Goal: Book appointment/travel/reservation

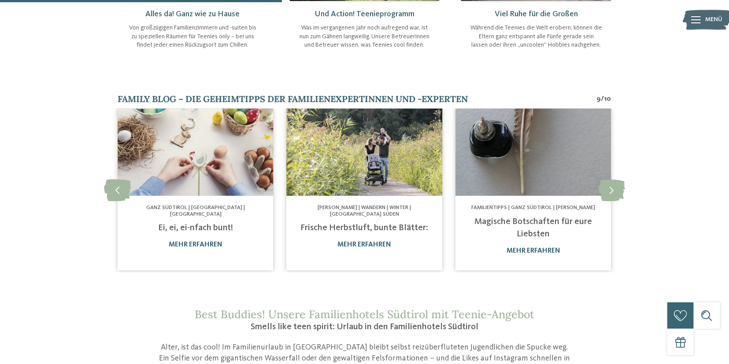
scroll to position [550, 0]
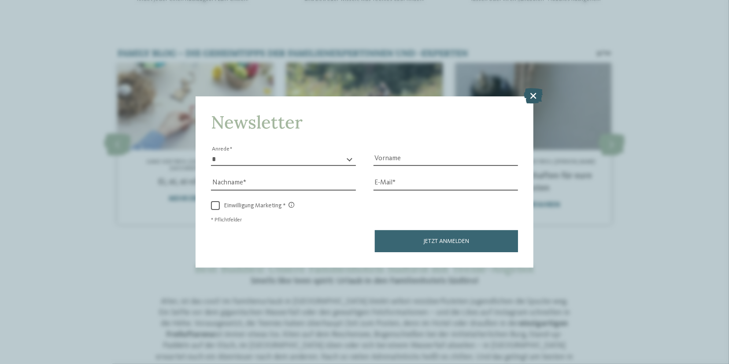
click at [536, 95] on icon at bounding box center [533, 96] width 19 height 15
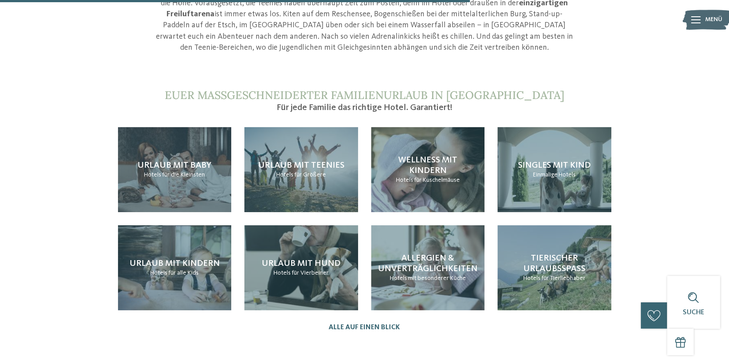
scroll to position [917, 0]
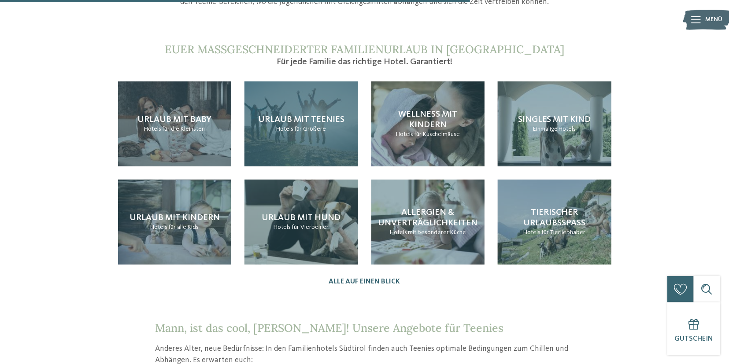
click at [297, 115] on span "Urlaub mit Teenies" at bounding box center [301, 119] width 86 height 9
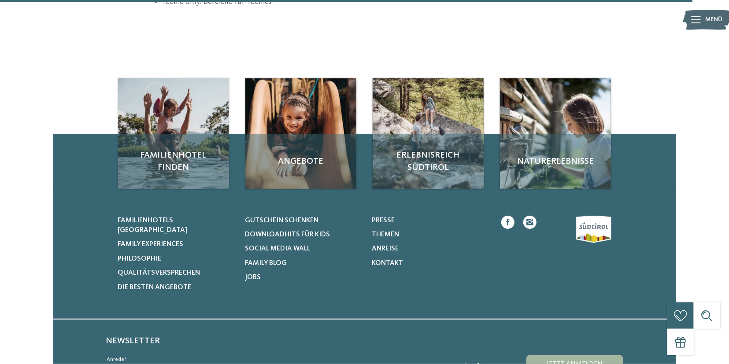
scroll to position [1375, 0]
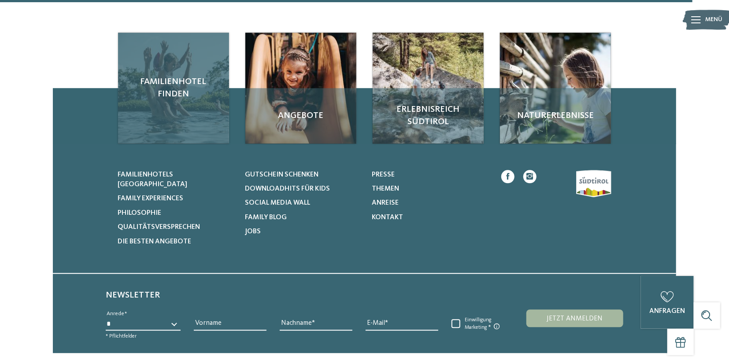
click at [175, 99] on div "Familienhotel finden" at bounding box center [173, 88] width 111 height 111
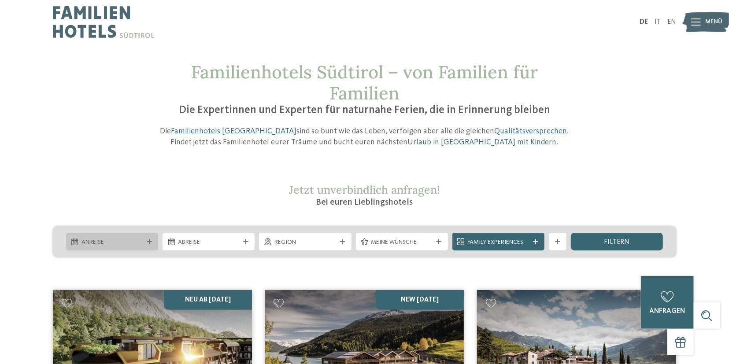
click at [149, 245] on div "Anreise" at bounding box center [112, 242] width 92 height 18
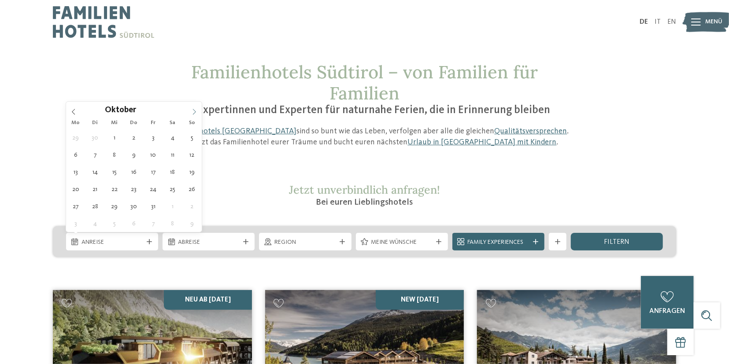
click at [198, 110] on span at bounding box center [194, 109] width 15 height 15
type input "****"
click at [198, 110] on span at bounding box center [194, 109] width 15 height 15
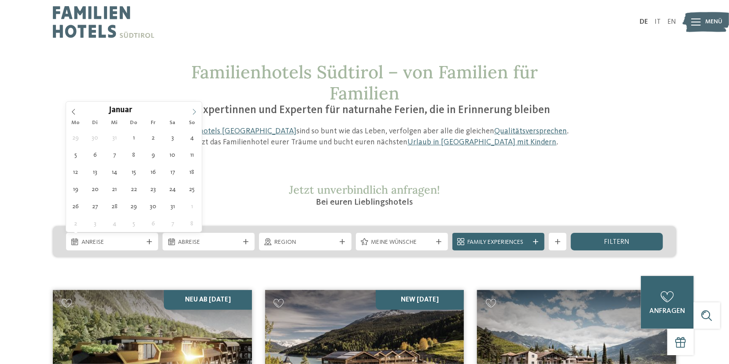
click at [198, 110] on span at bounding box center [194, 109] width 15 height 15
type div "30.05.2026"
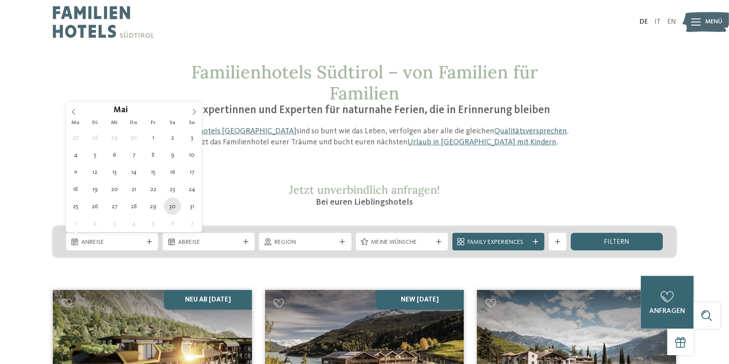
type input "****"
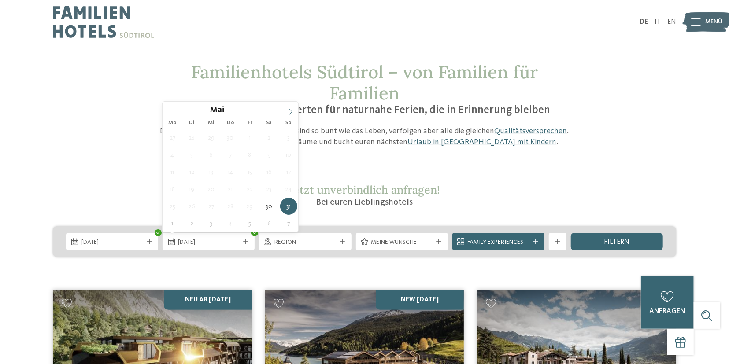
click at [295, 110] on span at bounding box center [290, 109] width 15 height 15
type div "06.06.2026"
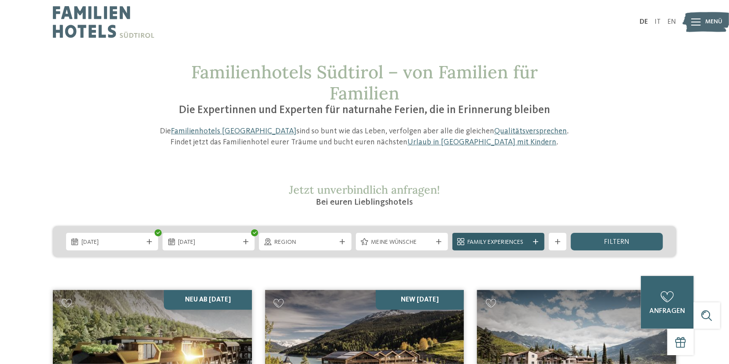
click at [537, 245] on div "Family Experiences" at bounding box center [499, 242] width 92 height 18
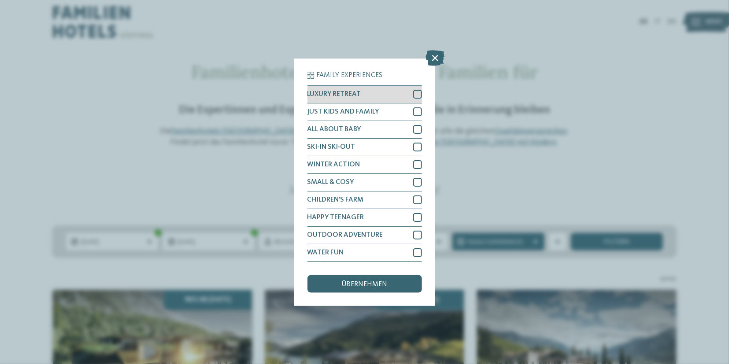
click at [415, 96] on div at bounding box center [417, 94] width 9 height 9
click at [414, 114] on div at bounding box center [417, 112] width 9 height 9
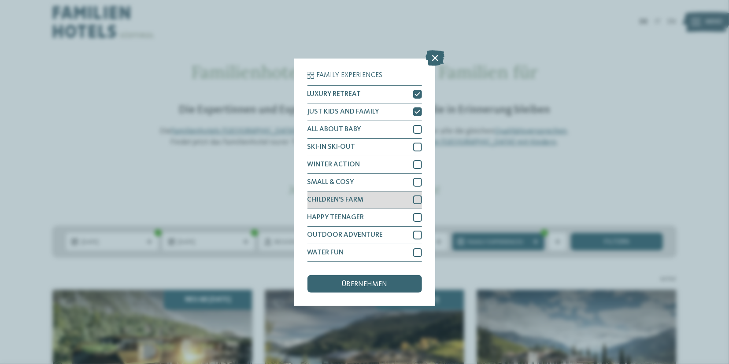
click at [416, 196] on div at bounding box center [417, 200] width 9 height 9
drag, startPoint x: 416, startPoint y: 196, endPoint x: 418, endPoint y: 207, distance: 10.7
click at [416, 198] on div at bounding box center [417, 200] width 9 height 9
click at [419, 217] on div at bounding box center [417, 217] width 9 height 9
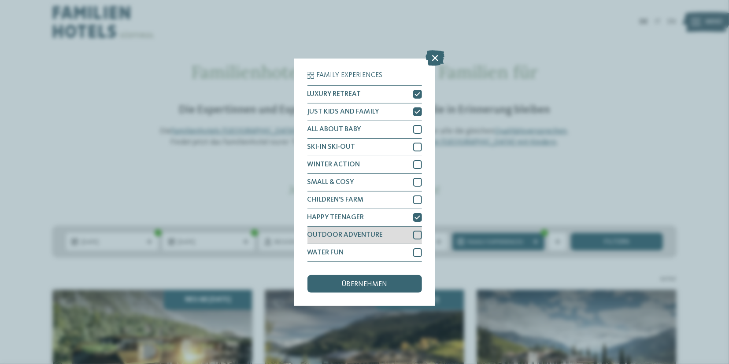
click at [418, 233] on div at bounding box center [417, 235] width 9 height 9
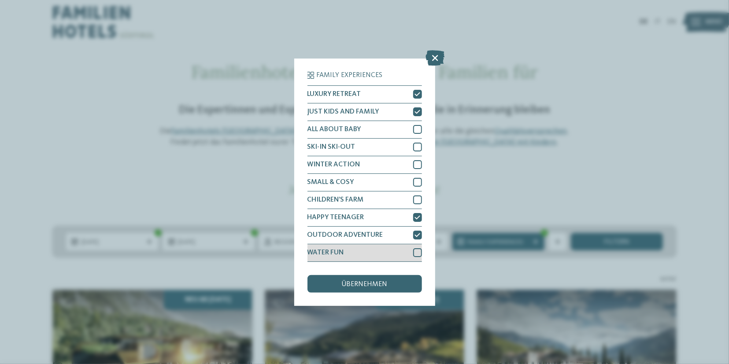
click at [417, 252] on div at bounding box center [417, 253] width 9 height 9
click at [386, 286] on span "übernehmen" at bounding box center [365, 284] width 46 height 7
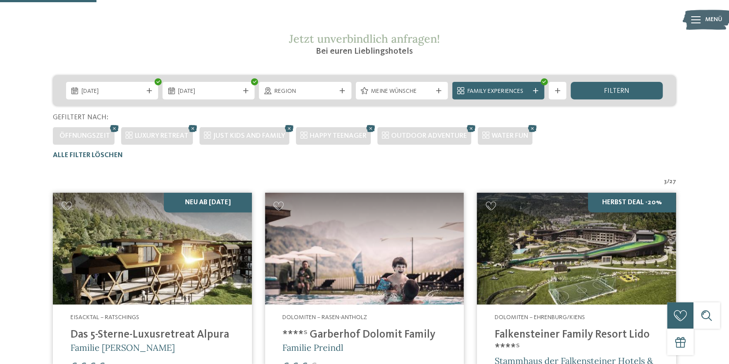
scroll to position [105, 0]
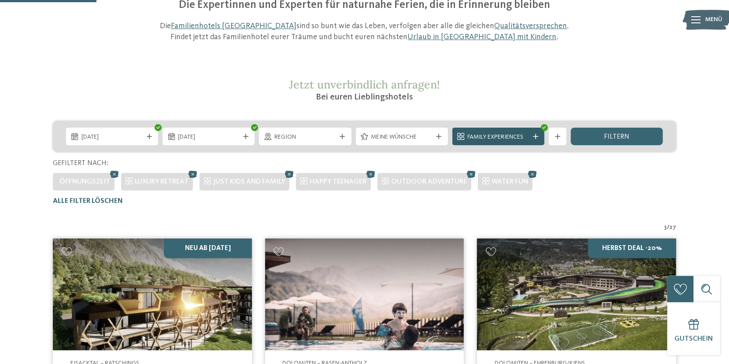
click at [490, 132] on div "Family Experiences" at bounding box center [499, 137] width 66 height 10
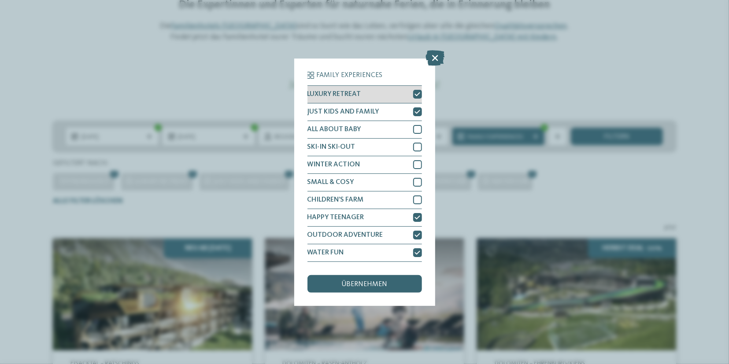
click at [417, 96] on icon at bounding box center [418, 94] width 6 height 5
click at [418, 111] on icon at bounding box center [418, 111] width 6 height 5
click at [401, 280] on div "übernehmen" at bounding box center [365, 284] width 115 height 18
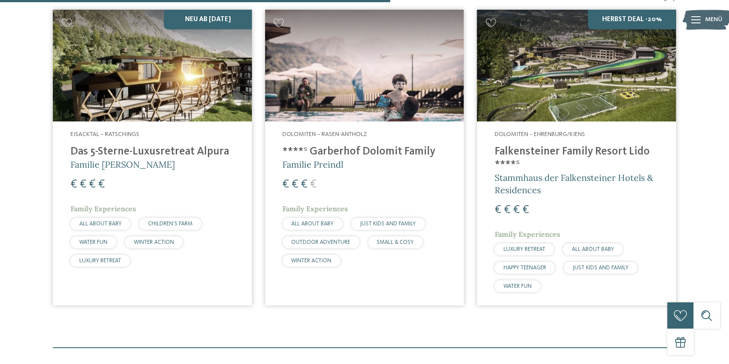
scroll to position [289, 0]
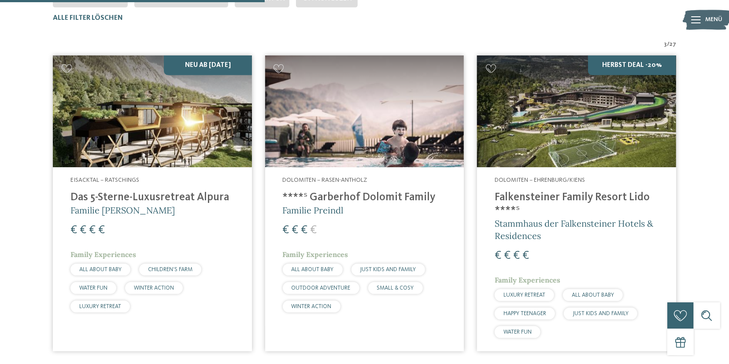
click at [351, 195] on h4 "****ˢ Garberhof Dolomit Family" at bounding box center [365, 197] width 164 height 13
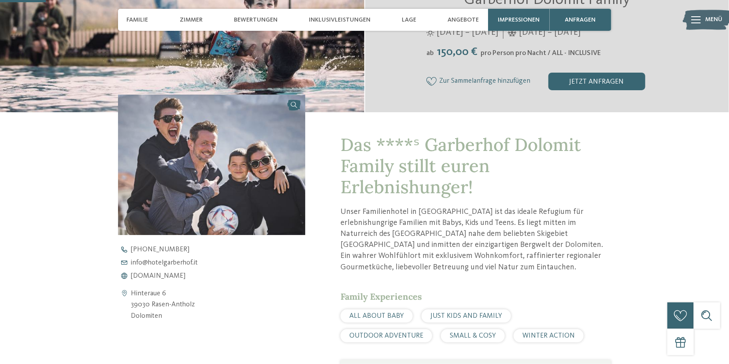
scroll to position [275, 0]
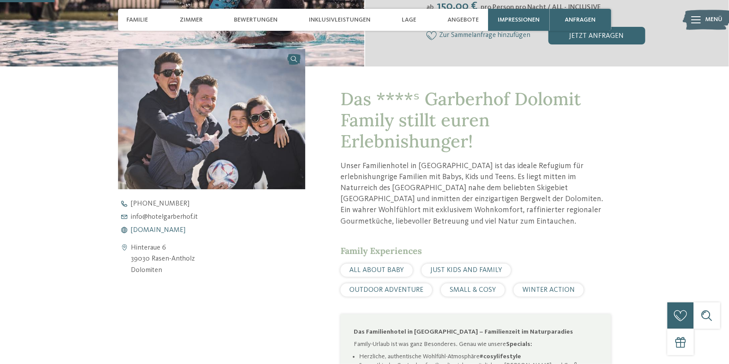
click at [180, 228] on span "[DOMAIN_NAME]" at bounding box center [158, 230] width 55 height 7
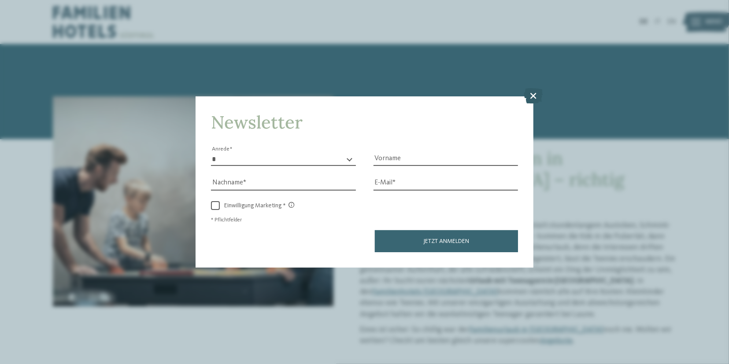
click at [535, 97] on icon at bounding box center [533, 96] width 19 height 15
